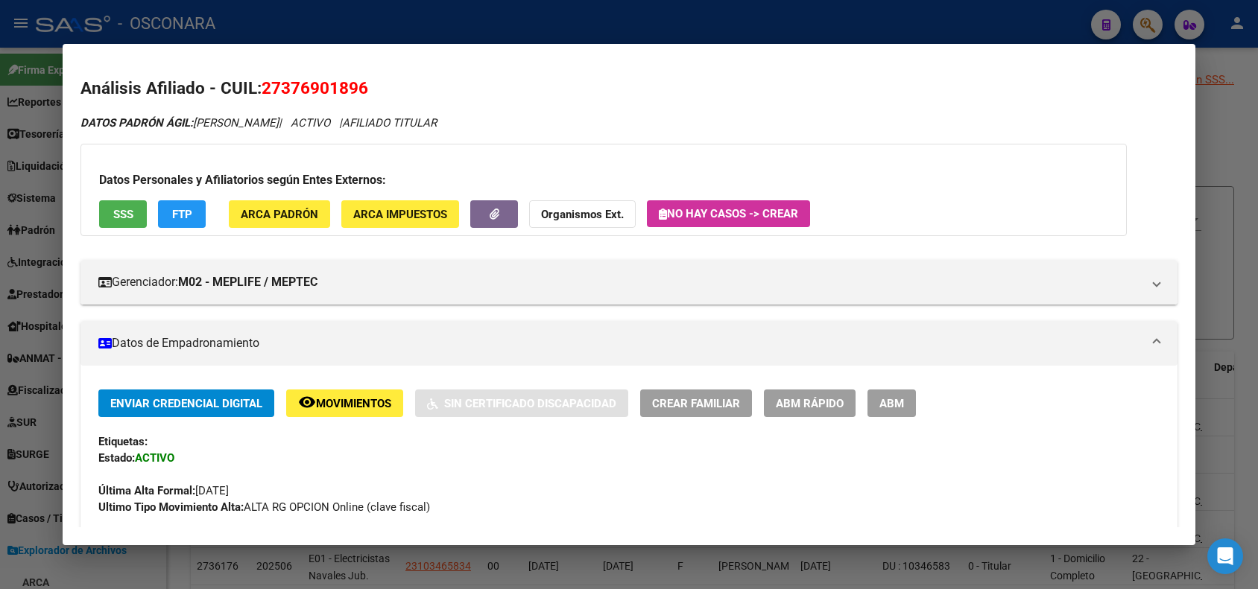
click at [109, 6] on div at bounding box center [629, 294] width 1258 height 589
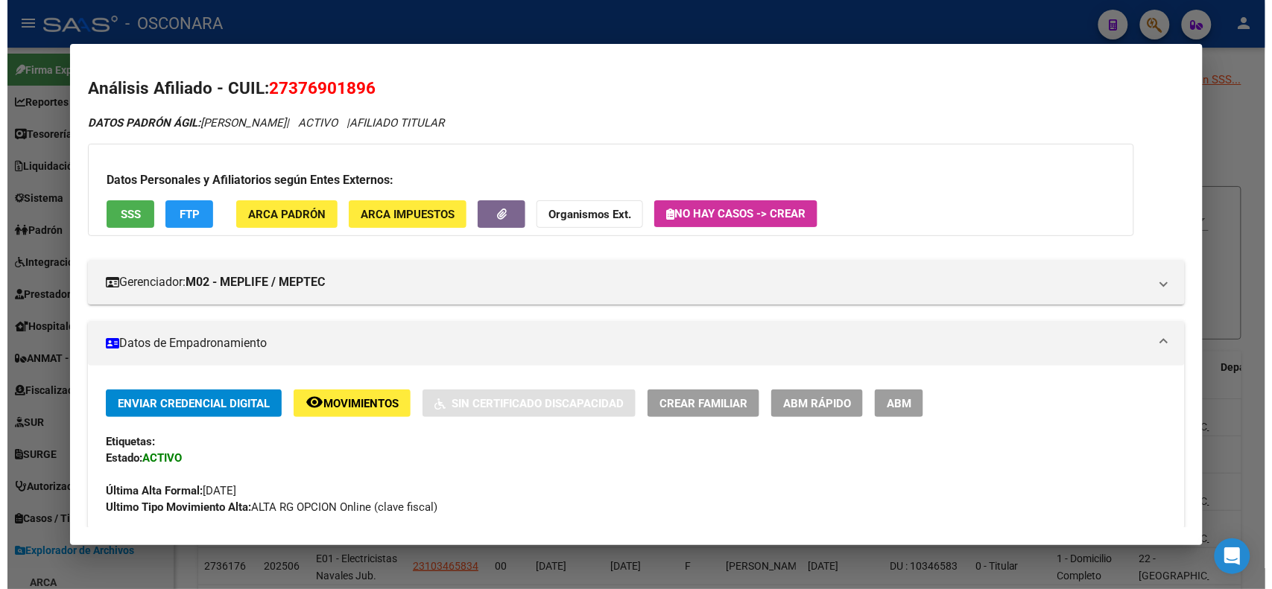
scroll to position [691, 0]
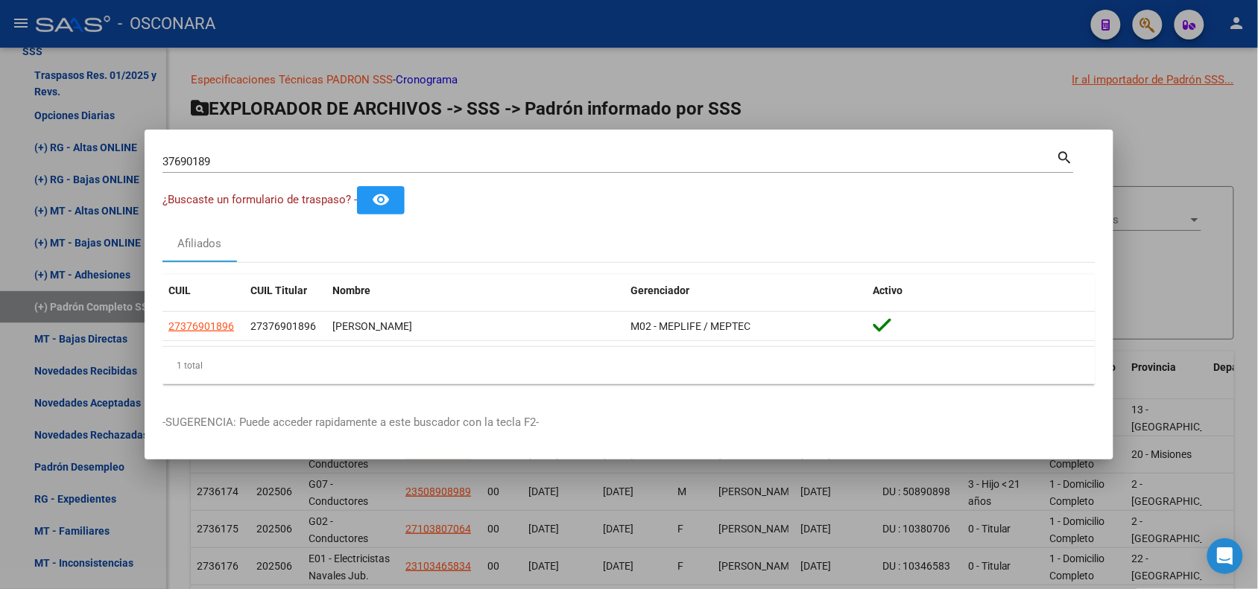
click at [142, 36] on div at bounding box center [629, 294] width 1258 height 589
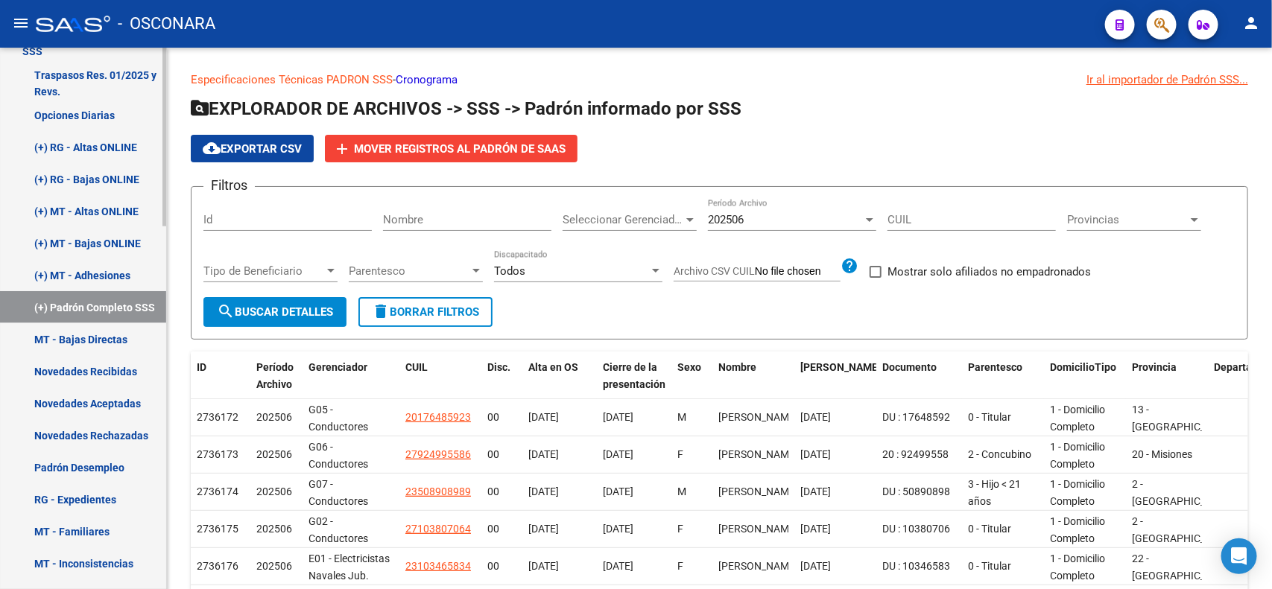
scroll to position [0, 0]
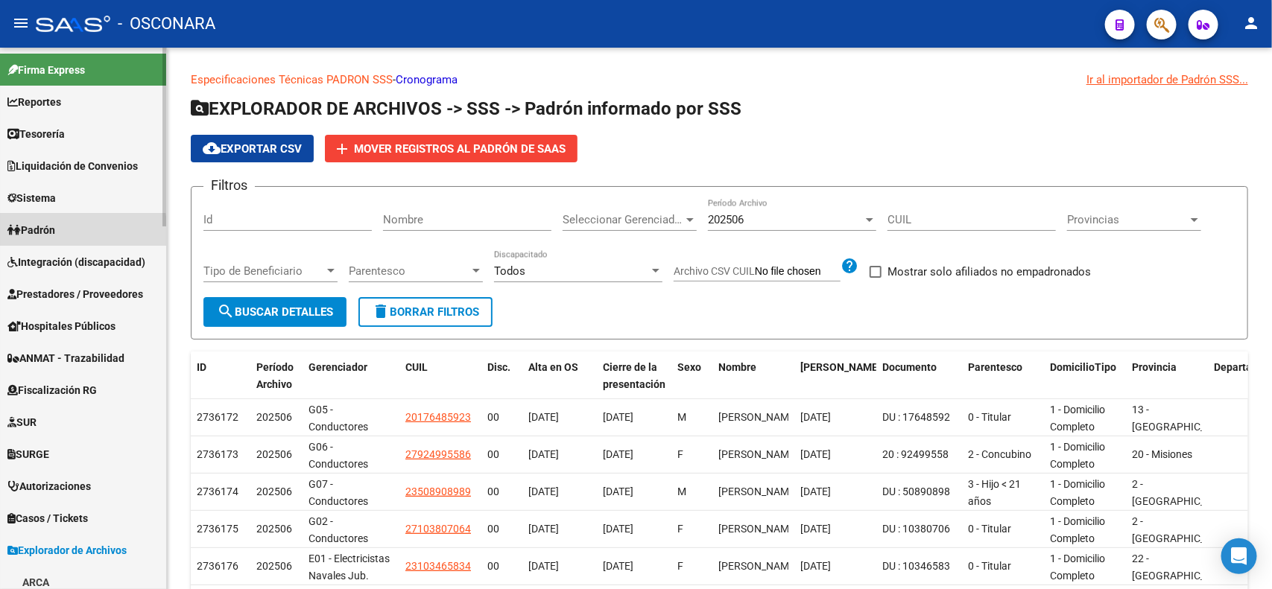
click at [66, 233] on link "Padrón" at bounding box center [83, 230] width 166 height 32
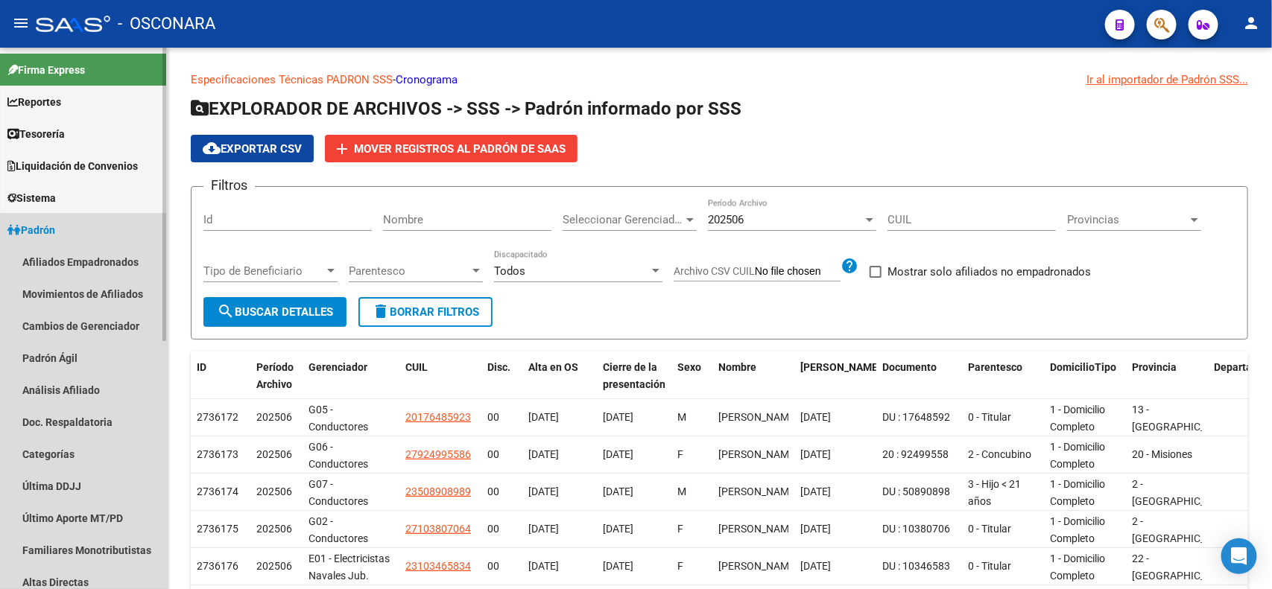
click at [64, 229] on link "Padrón" at bounding box center [83, 230] width 166 height 32
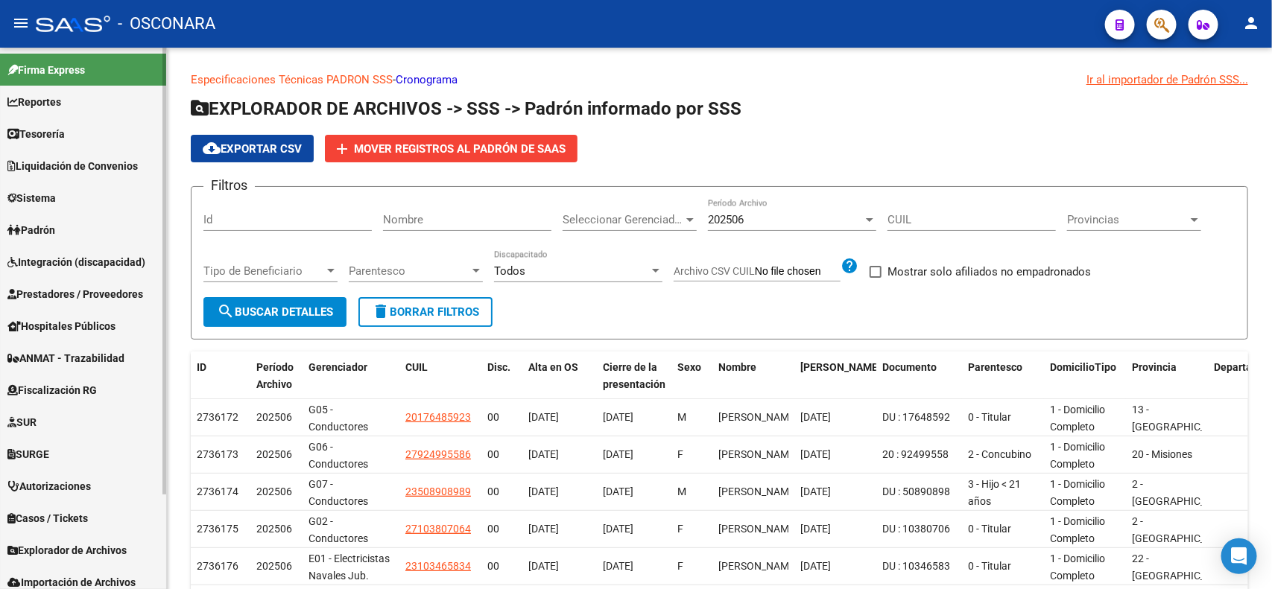
click at [56, 202] on span "Sistema" at bounding box center [31, 198] width 48 height 16
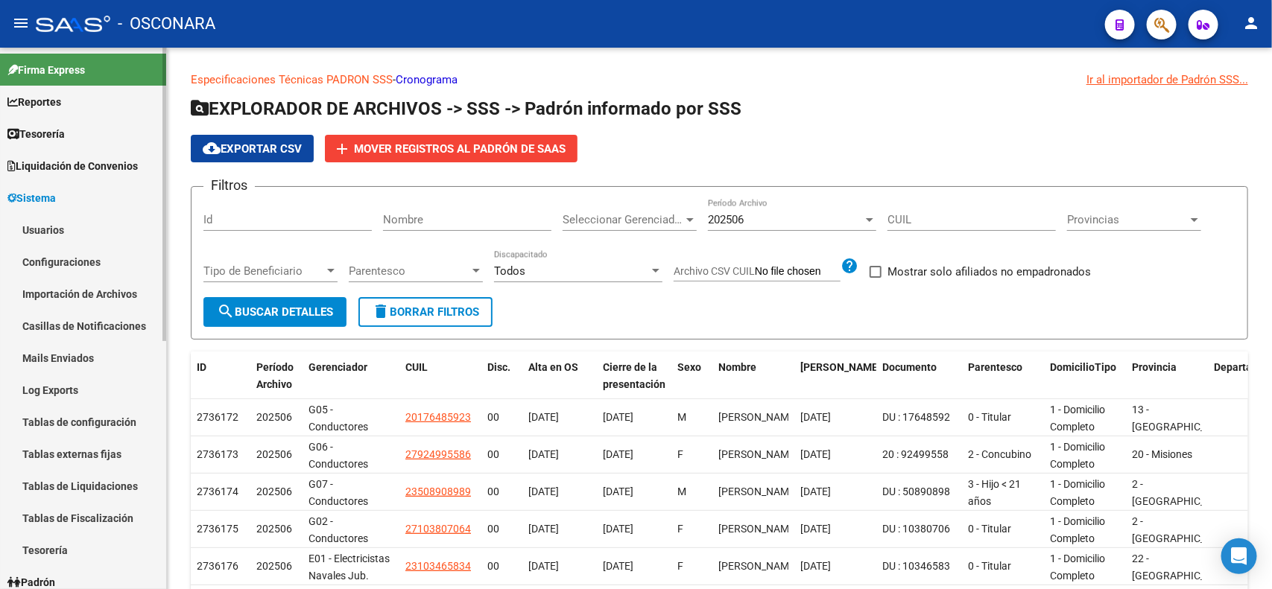
click at [60, 238] on link "Usuarios" at bounding box center [83, 230] width 166 height 32
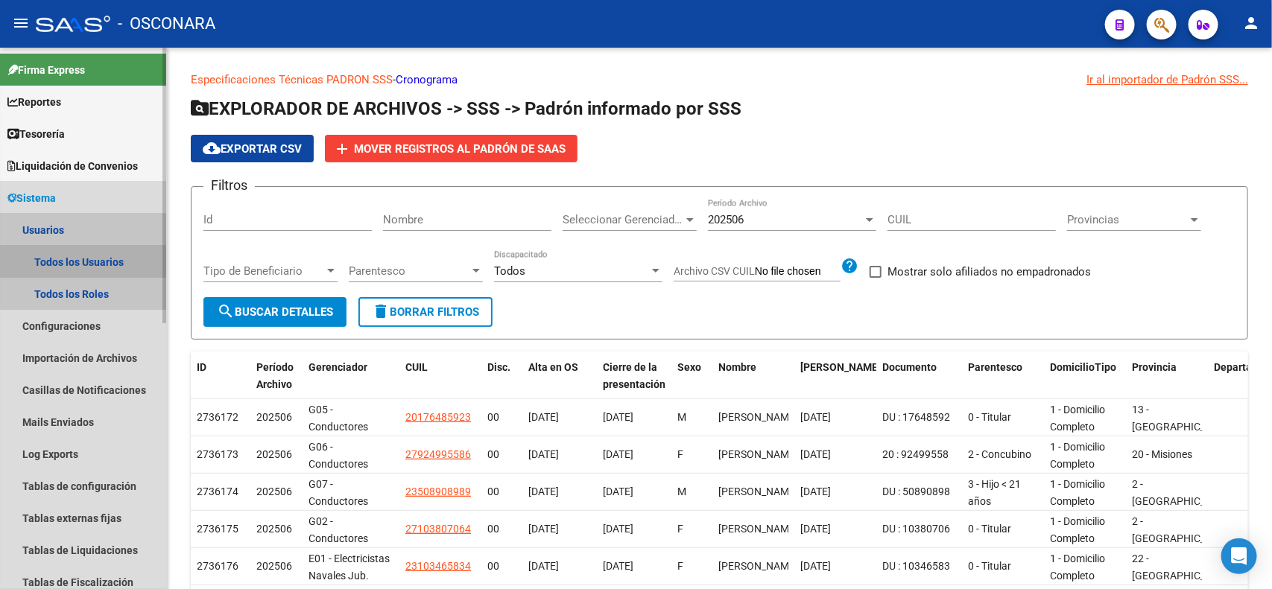
click at [120, 261] on link "Todos los Usuarios" at bounding box center [83, 262] width 166 height 32
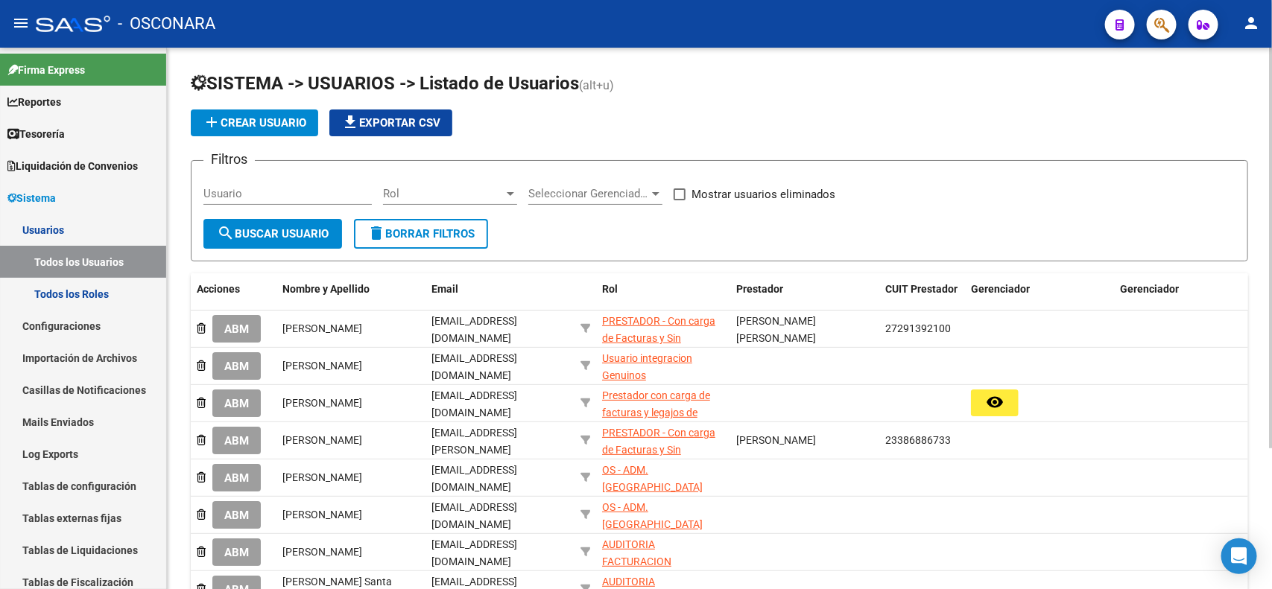
click at [600, 192] on span "Seleccionar Gerenciador" at bounding box center [588, 193] width 121 height 13
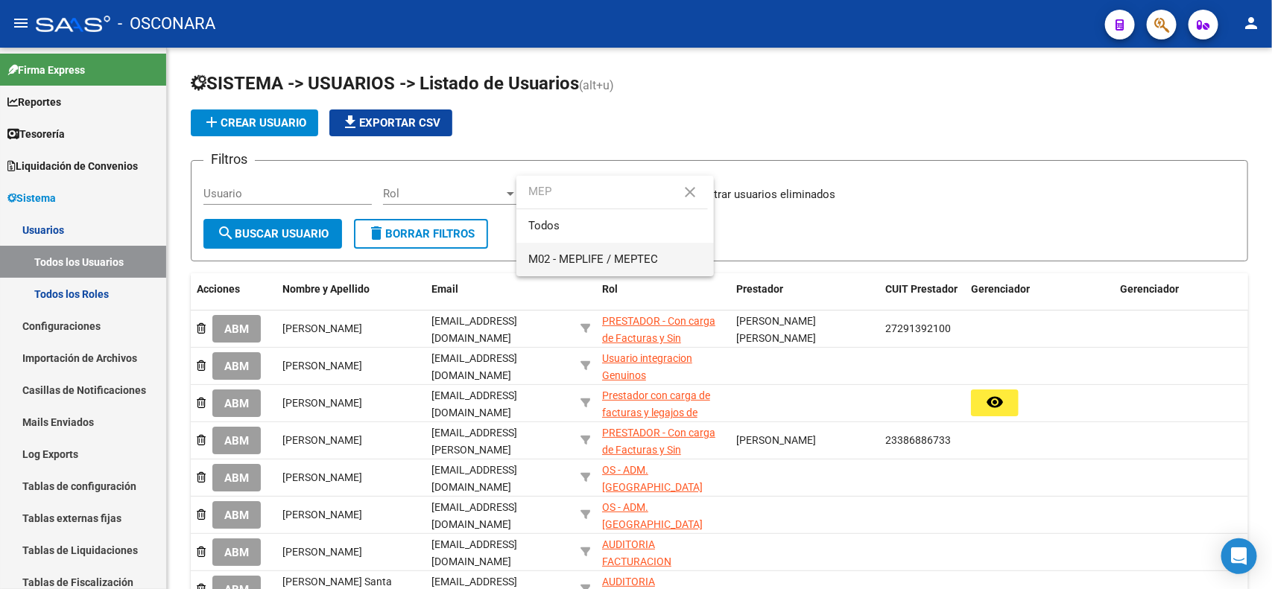
type input "MEP"
click at [587, 270] on span "M02 - MEPLIFE / MEPTEC" at bounding box center [615, 260] width 174 height 34
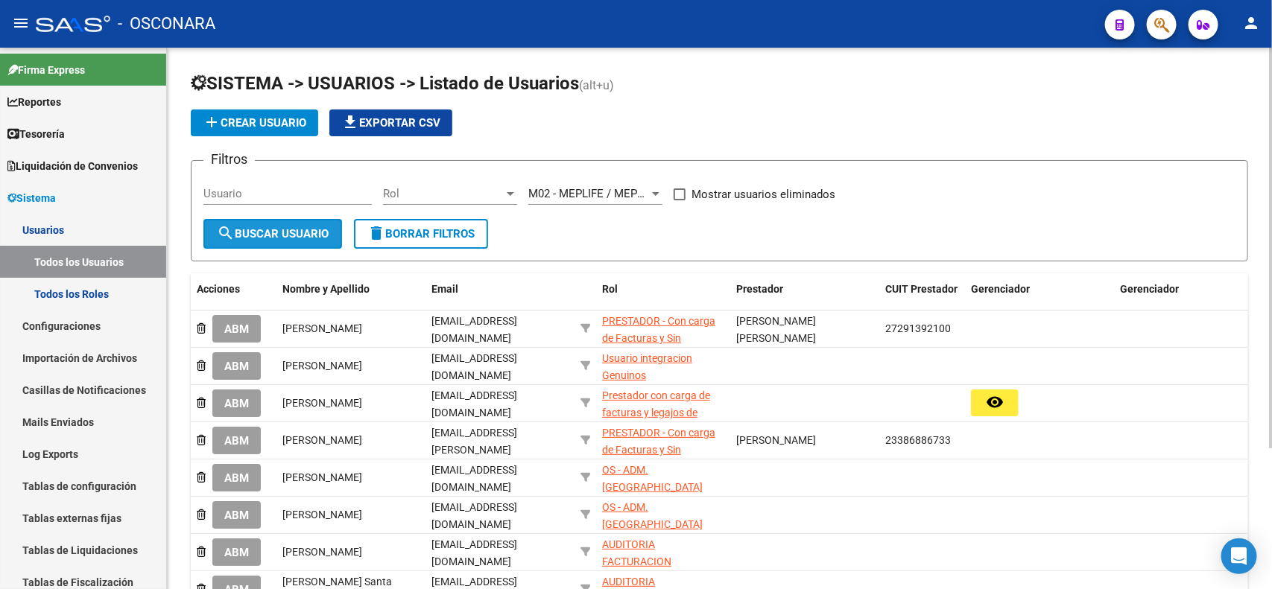
click at [289, 235] on span "search Buscar Usuario" at bounding box center [273, 233] width 112 height 13
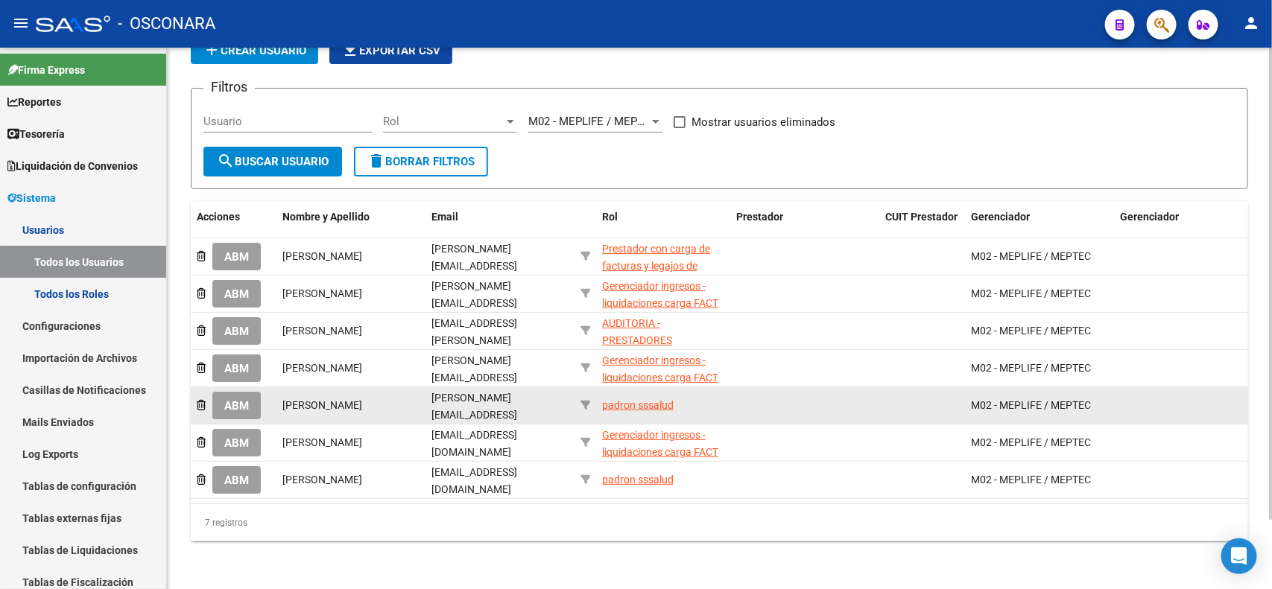
scroll to position [79, 0]
